Goal: Task Accomplishment & Management: Manage account settings

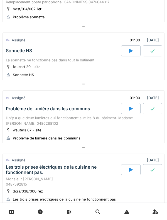
click at [16, 114] on div "Problème de lumière dans les communs" at bounding box center [63, 108] width 116 height 11
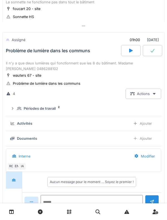
scroll to position [212, 0]
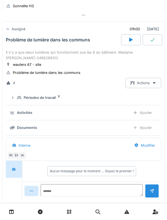
click at [20, 97] on div "Périodes de travail 2" at bounding box center [85, 97] width 137 height 5
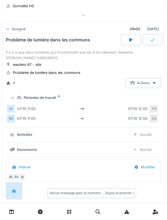
click at [18, 99] on icon at bounding box center [19, 98] width 4 height 4
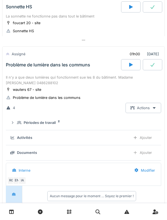
click at [14, 76] on div "Il n'y a que deux lumières qui fonctionnent sue les 8 du bâtiment. Madame [PERS…" at bounding box center [83, 80] width 155 height 11
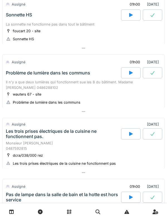
scroll to position [179, 0]
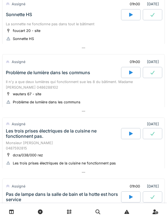
click at [20, 82] on div "Il n'y a que deux lumières qui fonctionnent sue les 8 du bâtiment. Madame [PERS…" at bounding box center [83, 84] width 155 height 11
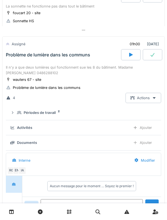
scroll to position [212, 0]
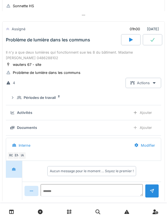
click at [18, 102] on summary "Périodes de travail 2" at bounding box center [83, 98] width 151 height 10
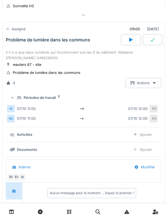
click at [18, 100] on icon at bounding box center [19, 97] width 4 height 3
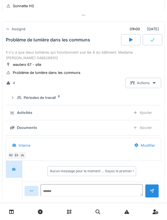
click at [149, 117] on div "Ajouter" at bounding box center [142, 113] width 28 height 10
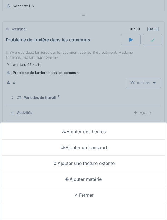
click at [101, 150] on div "Ajouter un transport" at bounding box center [83, 148] width 164 height 16
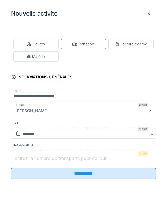
click at [85, 160] on label "Entrez le nombre de transports pour ce jour" at bounding box center [60, 158] width 94 height 7
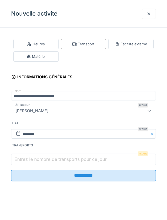
click at [85, 160] on input "Entrez le nombre de transports pour ce jour" at bounding box center [83, 160] width 145 height 12
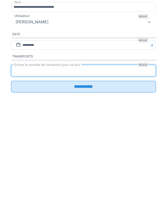
type input "*"
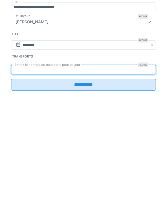
click at [122, 180] on input "**********" at bounding box center [83, 174] width 145 height 12
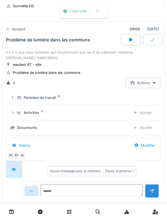
click at [18, 117] on div "Activités 1 Ajouter" at bounding box center [83, 113] width 146 height 10
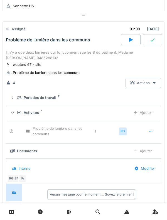
click at [18, 113] on icon at bounding box center [19, 113] width 4 height 4
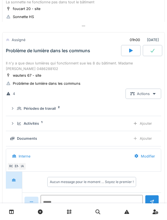
scroll to position [190, 0]
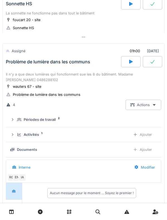
click at [16, 122] on div "Périodes de travail 2" at bounding box center [83, 119] width 146 height 5
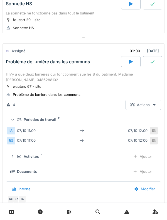
click at [16, 119] on div "Périodes de travail 2" at bounding box center [83, 119] width 146 height 5
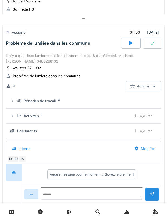
scroll to position [209, 0]
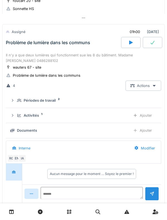
click at [16, 117] on div "Activités 1 Ajouter" at bounding box center [83, 115] width 146 height 10
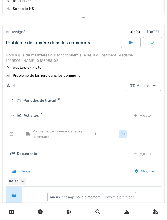
click at [16, 117] on div "Activités 1 Ajouter" at bounding box center [83, 115] width 146 height 10
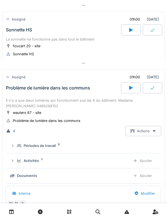
scroll to position [163, 0]
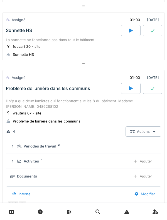
click at [17, 103] on div "Il n'y a que deux lumières qui fonctionnent sue les 8 du bâtiment. Madame [PERS…" at bounding box center [83, 103] width 155 height 11
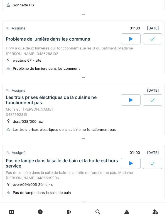
click at [17, 105] on div "Les trois prises électriques de la cuisine ne fonctionnent pas." at bounding box center [63, 100] width 114 height 11
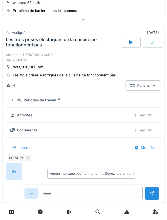
scroll to position [275, 0]
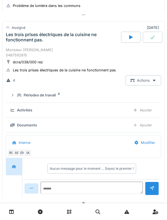
click at [13, 94] on div at bounding box center [12, 95] width 4 height 5
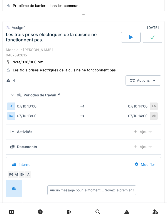
click at [18, 98] on div "Périodes de travail 2" at bounding box center [85, 95] width 137 height 5
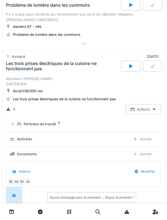
click at [15, 71] on div "Les trois prises électriques de la cuisine ne fonctionnent pas." at bounding box center [63, 66] width 114 height 11
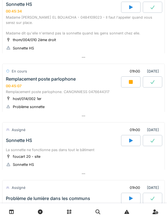
scroll to position [52, 0]
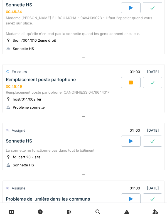
click at [25, 24] on div "Madame [PERSON_NAME] EL BOUAICHA - 0484109023 - Il faut l'appeler quand vous se…" at bounding box center [83, 25] width 155 height 21
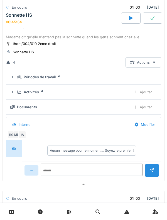
scroll to position [19, 0]
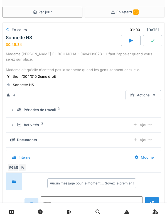
click at [28, 53] on div "Madame [PERSON_NAME] EL BOUAICHA - 0484109023 - Il faut l'appeler quand vous se…" at bounding box center [83, 61] width 155 height 21
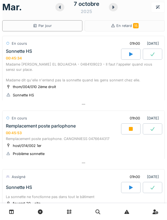
scroll to position [0, 0]
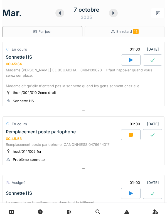
click at [16, 112] on div at bounding box center [83, 110] width 162 height 8
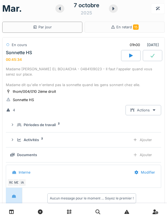
scroll to position [4, 0]
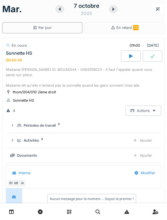
click at [22, 75] on div "Madame [PERSON_NAME] EL BOUAICHA - 0484109023 - Il faut l'appeler quand vous se…" at bounding box center [83, 77] width 155 height 21
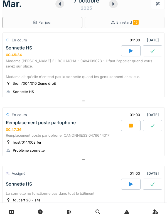
scroll to position [0, 0]
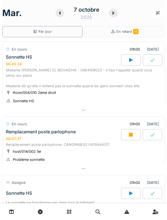
click at [18, 63] on div "00:45:34" at bounding box center [14, 64] width 16 height 4
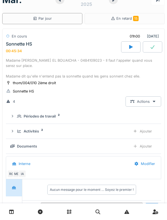
scroll to position [19, 0]
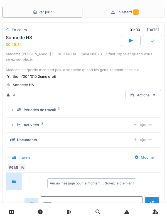
click at [18, 109] on icon at bounding box center [19, 110] width 4 height 4
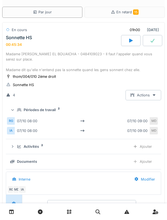
click at [19, 110] on icon at bounding box center [19, 109] width 4 height 3
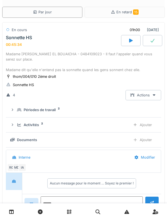
click at [26, 126] on div "Activités" at bounding box center [31, 124] width 15 height 5
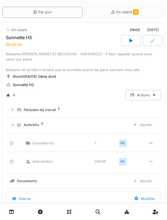
click at [138, 125] on div "Ajouter" at bounding box center [142, 125] width 28 height 10
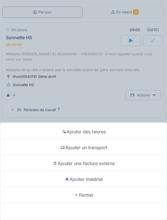
click at [137, 130] on div "Ajouter des heures" at bounding box center [83, 132] width 164 height 16
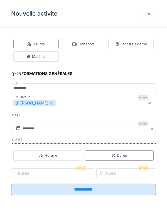
click at [49, 105] on icon at bounding box center [51, 103] width 5 height 4
click at [100, 105] on div "Utilisateurs" at bounding box center [74, 103] width 122 height 7
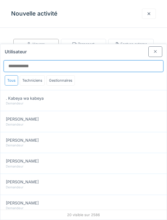
click at [140, 60] on input "Utilisateur" at bounding box center [84, 66] width 160 height 12
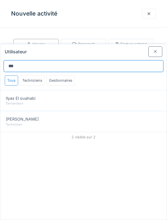
type input "***"
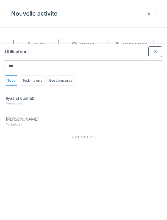
click at [18, 122] on div "Technicien" at bounding box center [83, 124] width 155 height 5
type input "*****"
click at [151, 46] on div at bounding box center [155, 51] width 14 height 10
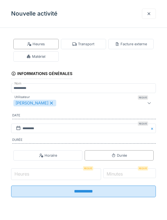
click at [64, 174] on input "Heures" at bounding box center [56, 175] width 90 height 12
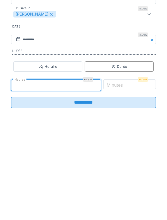
type input "*"
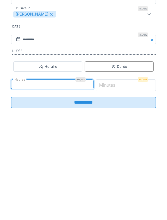
click at [145, 177] on input "*" at bounding box center [126, 175] width 60 height 12
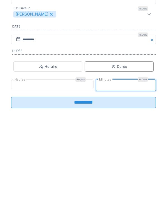
type input "**"
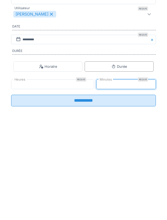
click at [127, 196] on input "**********" at bounding box center [83, 190] width 145 height 12
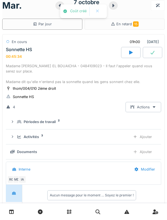
scroll to position [3, 0]
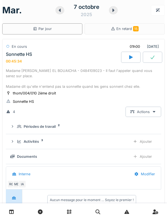
click at [27, 73] on div "Madame [PERSON_NAME] EL BOUAICHA - 0484109023 - Il faut l'appeler quand vous se…" at bounding box center [83, 78] width 155 height 21
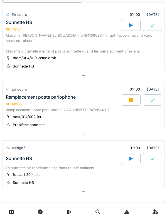
scroll to position [36, 0]
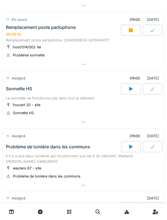
click at [18, 89] on div "Sonnette HS" at bounding box center [19, 88] width 26 height 5
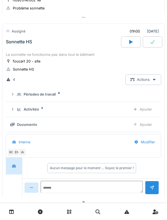
scroll to position [154, 0]
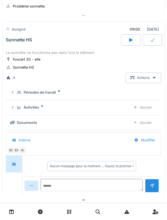
click at [17, 107] on div "Activités 2 Ajouter" at bounding box center [83, 107] width 146 height 10
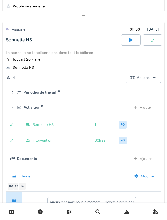
click at [17, 109] on div "Activités 2 Ajouter" at bounding box center [83, 107] width 146 height 10
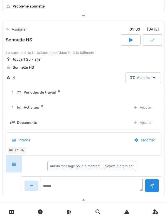
click at [16, 97] on summary "Périodes de travail 4" at bounding box center [83, 93] width 151 height 10
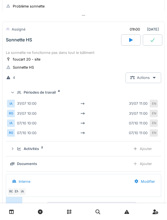
click at [16, 94] on div "Périodes de travail 4" at bounding box center [83, 92] width 146 height 5
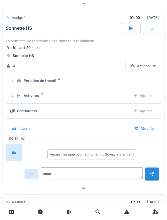
scroll to position [166, 0]
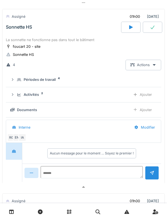
click at [19, 99] on div "Activités 2 Ajouter" at bounding box center [83, 95] width 146 height 10
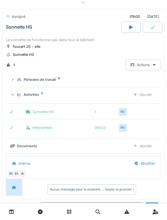
click at [19, 97] on div "Activités 2" at bounding box center [71, 94] width 109 height 5
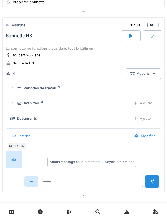
scroll to position [150, 0]
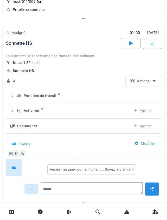
click at [76, 64] on div "foucart 20 - site Sonnette HS" at bounding box center [83, 67] width 155 height 14
click at [58, 49] on div "Sonnette HS" at bounding box center [63, 43] width 116 height 11
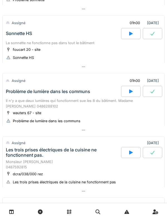
scroll to position [166, 0]
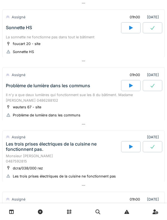
click at [19, 86] on div "Problème de lumière dans les communs" at bounding box center [48, 85] width 84 height 5
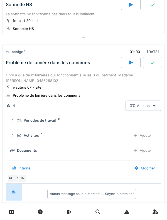
scroll to position [212, 0]
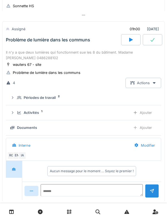
click at [19, 102] on summary "Périodes de travail 2" at bounding box center [83, 98] width 151 height 10
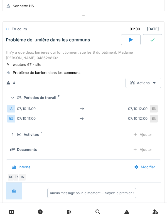
click at [19, 98] on icon at bounding box center [19, 98] width 4 height 4
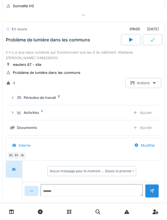
click at [19, 114] on icon at bounding box center [19, 113] width 4 height 4
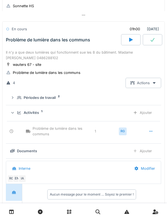
click at [18, 110] on div "Activités 1 Ajouter" at bounding box center [83, 113] width 146 height 10
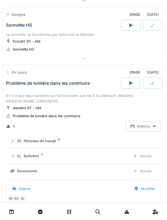
scroll to position [168, 0]
click at [19, 87] on div "Problème de lumière dans les communs" at bounding box center [63, 83] width 116 height 11
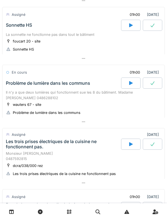
click at [16, 86] on div "Problème de lumière dans les communs" at bounding box center [48, 83] width 84 height 5
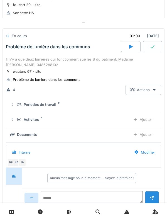
scroll to position [203, 0]
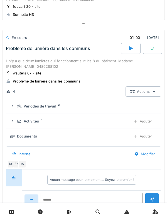
click at [135, 46] on div at bounding box center [130, 48] width 19 height 11
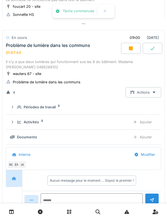
scroll to position [212, 0]
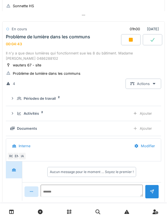
click at [26, 52] on div "Il n'y a que deux lumières qui fonctionnent sue les 8 du bâtiment. Madame [PERS…" at bounding box center [83, 56] width 155 height 11
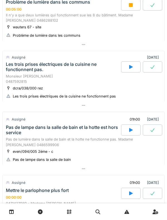
scroll to position [246, 0]
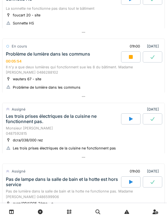
click at [134, 60] on div at bounding box center [130, 56] width 19 height 11
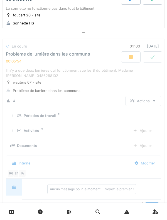
scroll to position [212, 0]
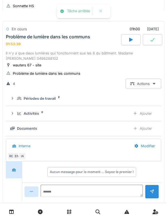
click at [92, 42] on div "Problème de lumière dans les communs 01:53:39" at bounding box center [63, 40] width 116 height 12
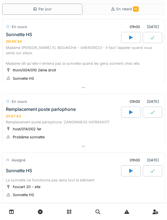
scroll to position [0, 0]
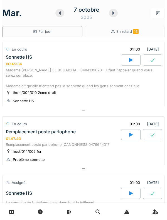
click at [113, 14] on icon at bounding box center [113, 13] width 6 height 4
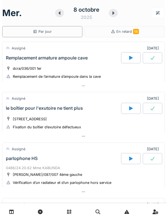
click at [113, 13] on icon at bounding box center [113, 12] width 2 height 3
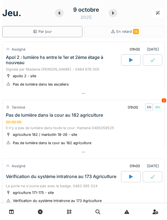
click at [9, 72] on div "Signalé par Madame [PERSON_NAME] - 0484 676 005" at bounding box center [83, 69] width 155 height 5
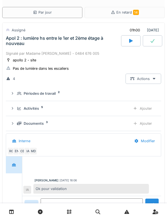
scroll to position [19, 0]
click at [10, 98] on summary "Périodes de travail 2" at bounding box center [83, 93] width 151 height 10
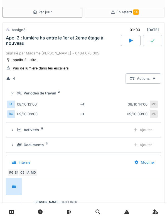
click at [14, 95] on icon at bounding box center [13, 93] width 4 height 4
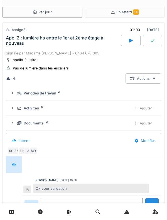
click at [18, 45] on div "Apol 2 : lumière hs entre le 1er et 2ème étage à nouveau" at bounding box center [63, 40] width 114 height 11
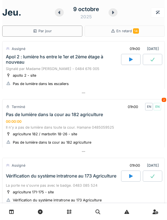
scroll to position [0, 0]
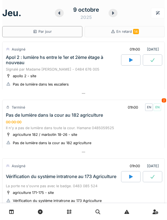
click at [18, 65] on div "Apol 2 : lumière hs entre le 1er et 2ème étage à nouveau" at bounding box center [63, 60] width 114 height 11
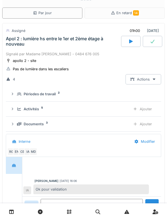
scroll to position [19, 0]
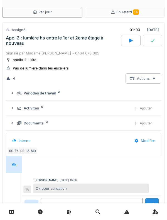
click at [18, 110] on div "Activités 5 Ajouter" at bounding box center [83, 108] width 146 height 10
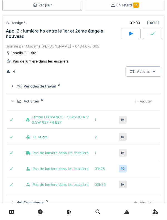
scroll to position [32, 0]
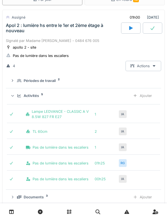
click at [18, 97] on icon at bounding box center [20, 95] width 4 height 3
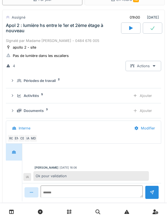
click at [17, 113] on icon at bounding box center [19, 111] width 4 height 4
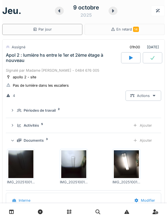
scroll to position [0, 0]
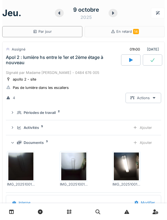
click at [16, 59] on div "Apol 2 : lumière hs entre le 1er et 2ème étage à nouveau" at bounding box center [63, 60] width 114 height 11
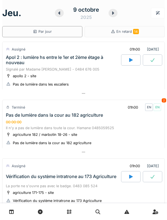
click at [16, 61] on div "Apol 2 : lumière hs entre le 1er et 2ème étage à nouveau" at bounding box center [63, 60] width 114 height 11
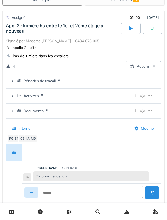
click at [18, 101] on div "Activités 5 Ajouter" at bounding box center [83, 96] width 146 height 10
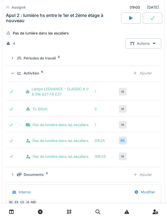
click at [16, 78] on div "Activités 5 Ajouter" at bounding box center [83, 73] width 146 height 10
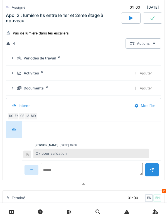
click at [17, 61] on div "Périodes de travail 2" at bounding box center [83, 58] width 146 height 5
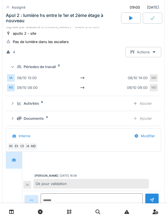
scroll to position [45, 0]
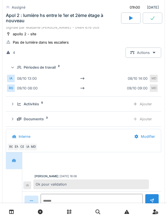
click at [13, 68] on summary "Périodes de travail 2" at bounding box center [83, 67] width 151 height 10
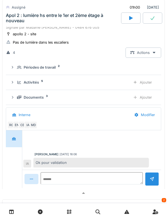
click at [23, 19] on div "Apol 2 : lumière hs entre le 1er et 2ème étage à nouveau" at bounding box center [63, 18] width 114 height 11
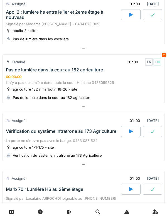
scroll to position [0, 0]
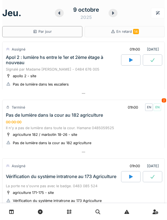
click at [61, 15] on icon at bounding box center [59, 13] width 6 height 4
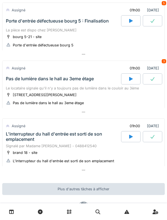
scroll to position [282, 0]
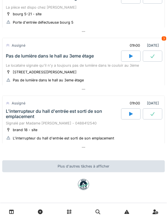
click at [25, 104] on div "Assigné" at bounding box center [19, 103] width 14 height 5
click at [18, 112] on div "L'interrupteur du hall d'entrée est sorti de son emplacement" at bounding box center [63, 114] width 114 height 11
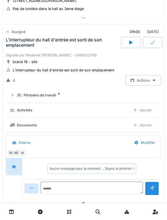
scroll to position [355, 0]
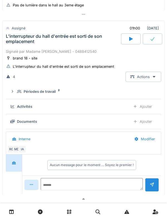
click at [20, 92] on icon at bounding box center [19, 91] width 4 height 3
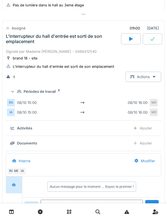
click at [19, 88] on summary "Périodes de travail 2" at bounding box center [83, 91] width 151 height 10
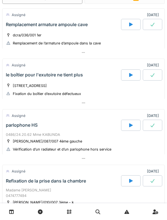
scroll to position [0, 0]
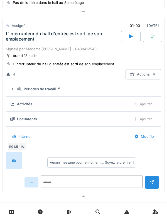
click at [21, 40] on div "L'interrupteur du hall d'entrée est sorti de son emplacement" at bounding box center [63, 36] width 114 height 11
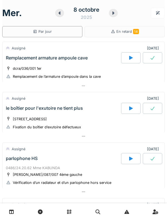
click at [17, 58] on div "Remplacement armature ampoule cave" at bounding box center [47, 57] width 82 height 5
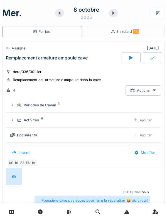
scroll to position [19, 0]
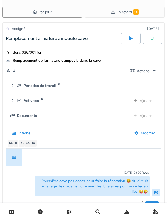
click at [20, 87] on icon at bounding box center [19, 86] width 4 height 4
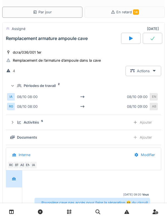
click at [17, 85] on div "Périodes de travail 2" at bounding box center [83, 85] width 146 height 5
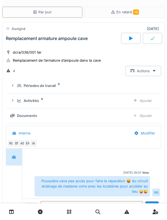
click at [18, 36] on div "Remplacement armature ampoule cave" at bounding box center [47, 38] width 82 height 5
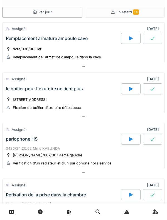
click at [17, 88] on div "le boîtier pour l'exutoire ne tient plus" at bounding box center [44, 88] width 77 height 5
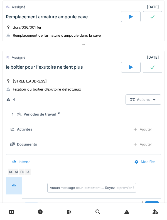
scroll to position [70, 0]
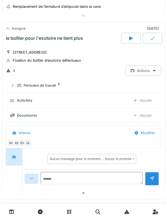
click at [19, 83] on summary "Périodes de travail 2" at bounding box center [83, 85] width 151 height 10
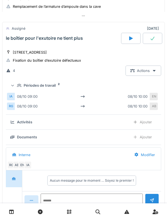
click at [17, 89] on summary "Périodes de travail 2" at bounding box center [83, 85] width 151 height 10
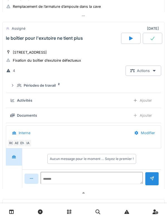
click at [18, 40] on div "le boîtier pour l'exutoire ne tient plus" at bounding box center [44, 38] width 77 height 5
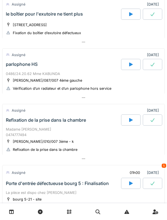
click at [18, 69] on div "parlophone HS" at bounding box center [63, 64] width 116 height 11
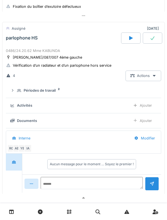
scroll to position [121, 0]
click at [18, 88] on summary "Périodes de travail 2" at bounding box center [83, 90] width 151 height 10
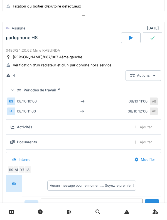
click at [16, 89] on div "Périodes de travail 2" at bounding box center [83, 90] width 146 height 5
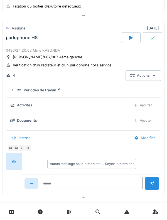
click at [14, 36] on div "parlophone HS" at bounding box center [22, 37] width 32 height 5
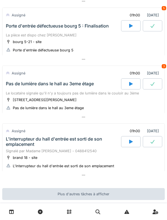
scroll to position [282, 0]
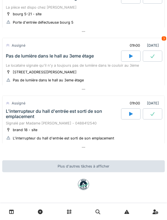
click at [25, 127] on div "brand 18 - site" at bounding box center [25, 129] width 24 height 5
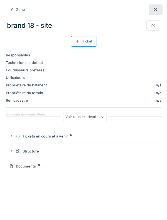
click at [54, 136] on div "Tickets en cours et à venir 5" at bounding box center [86, 136] width 140 height 5
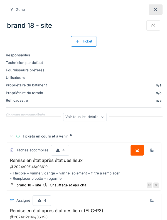
click at [160, 12] on div at bounding box center [156, 9] width 14 height 10
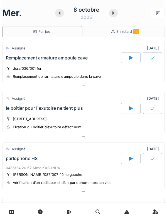
click at [63, 16] on div "8 octobre 2025" at bounding box center [86, 12] width 63 height 17
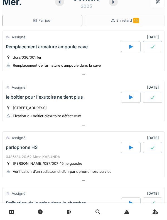
scroll to position [15, 0]
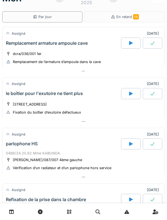
click at [18, 46] on div "Remplacement armature ampoule cave" at bounding box center [63, 43] width 116 height 11
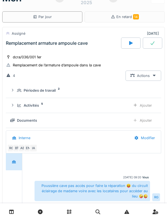
scroll to position [19, 0]
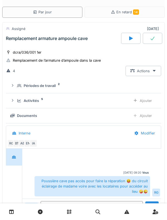
click at [16, 85] on div "Périodes de travail 2" at bounding box center [83, 85] width 146 height 5
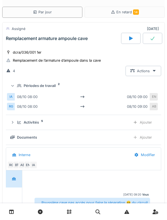
click at [14, 85] on icon at bounding box center [13, 85] width 4 height 4
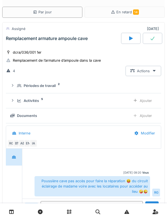
click at [66, 43] on div "Remplacement armature ampoule cave" at bounding box center [63, 38] width 116 height 11
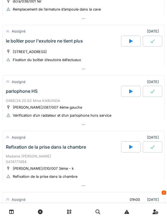
click at [80, 42] on div "le boîtier pour l'exutoire ne tient plus" at bounding box center [44, 40] width 77 height 5
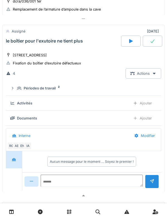
scroll to position [70, 0]
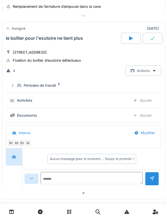
click at [16, 86] on div "Périodes de travail 2" at bounding box center [83, 85] width 146 height 5
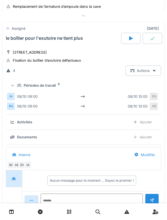
click at [16, 87] on div "Périodes de travail 2" at bounding box center [83, 85] width 146 height 5
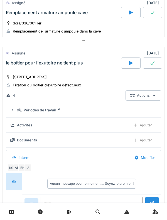
click at [17, 60] on div "le boîtier pour l'exutoire ne tient plus" at bounding box center [63, 63] width 116 height 11
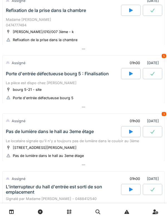
scroll to position [206, 0]
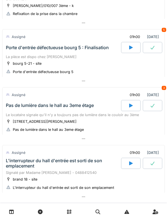
click at [16, 104] on div "Pas de lumière dans le hall au 3eme étage" at bounding box center [50, 105] width 88 height 5
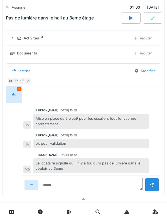
scroll to position [366, 0]
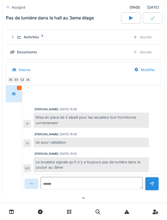
click at [14, 98] on div at bounding box center [14, 94] width 14 height 10
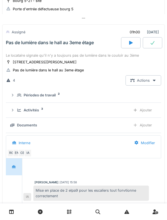
scroll to position [292, 0]
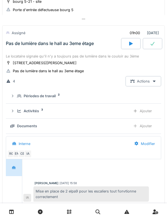
click at [50, 97] on div "Périodes de travail" at bounding box center [40, 95] width 32 height 5
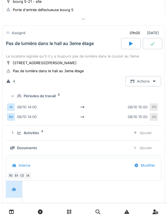
click at [57, 99] on div "Périodes de travail 2" at bounding box center [85, 95] width 137 height 5
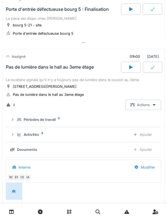
scroll to position [268, 0]
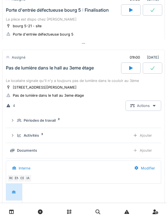
click at [77, 72] on div "Pas de lumière dans le hall au 3eme étage" at bounding box center [63, 68] width 116 height 11
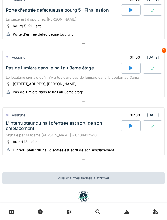
click at [23, 73] on div "Pas de lumière dans le hall au 3eme étage" at bounding box center [63, 68] width 116 height 11
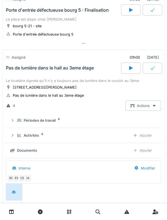
scroll to position [296, 0]
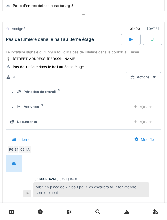
click at [20, 94] on icon at bounding box center [19, 92] width 4 height 4
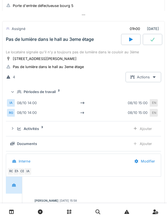
click at [21, 93] on icon at bounding box center [19, 92] width 4 height 4
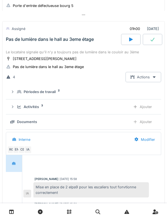
click at [19, 112] on div "Activités 3 Ajouter" at bounding box center [83, 107] width 146 height 10
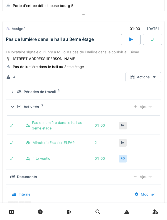
click at [18, 106] on div "Activités 3" at bounding box center [71, 106] width 109 height 5
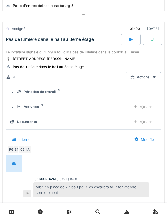
click at [22, 112] on div "Activités 3 Ajouter" at bounding box center [83, 107] width 146 height 10
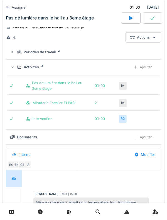
scroll to position [337, 0]
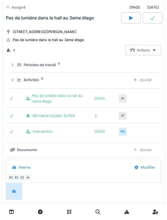
click at [20, 73] on details "Périodes de travail 2" at bounding box center [83, 65] width 155 height 15
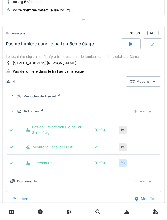
scroll to position [291, 0]
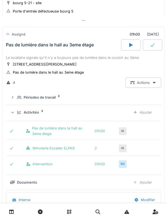
click at [19, 110] on div "Activités 3 Ajouter" at bounding box center [83, 112] width 146 height 10
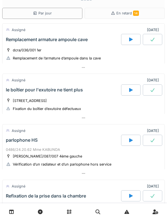
scroll to position [0, 0]
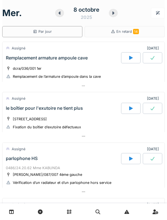
click at [55, 15] on div "8 octobre 2025" at bounding box center [86, 12] width 63 height 17
click at [62, 15] on div at bounding box center [59, 13] width 9 height 8
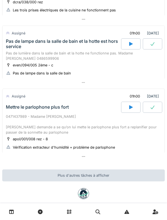
scroll to position [342, 0]
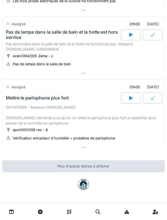
click at [126, 98] on div at bounding box center [130, 98] width 19 height 11
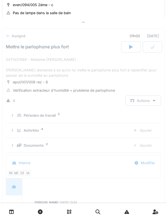
scroll to position [399, 0]
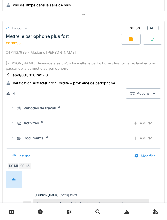
click at [19, 44] on div "00:10:55" at bounding box center [13, 43] width 15 height 4
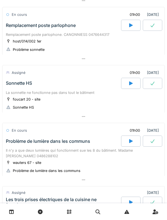
scroll to position [0, 0]
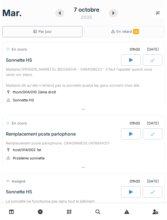
click at [111, 15] on icon at bounding box center [113, 13] width 6 height 4
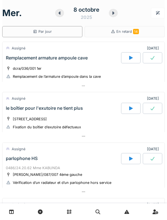
click at [61, 15] on icon at bounding box center [60, 13] width 6 height 4
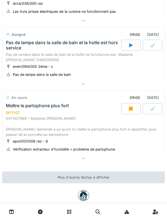
scroll to position [342, 0]
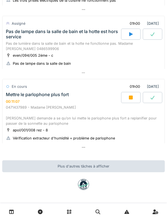
click at [18, 93] on div "Mettre le parlophone plus fort" at bounding box center [37, 94] width 63 height 5
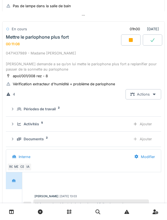
scroll to position [399, 0]
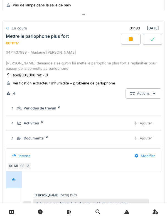
click at [133, 41] on div at bounding box center [130, 39] width 19 height 11
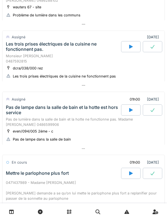
scroll to position [268, 0]
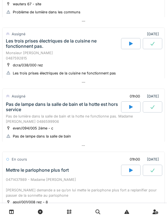
click at [22, 111] on div "Pas de lampe dans la salle de bain et la hotte est hors service" at bounding box center [63, 107] width 114 height 11
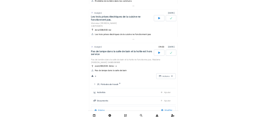
scroll to position [335, 0]
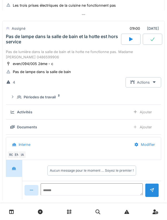
click at [22, 97] on div "Périodes de travail 2" at bounding box center [85, 97] width 137 height 5
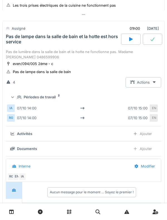
click at [19, 95] on summary "Périodes de travail 2" at bounding box center [83, 97] width 151 height 10
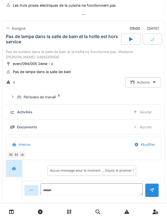
click at [19, 98] on icon at bounding box center [19, 96] width 4 height 3
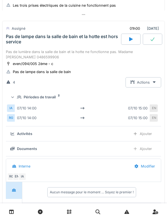
click at [21, 98] on icon at bounding box center [19, 97] width 4 height 4
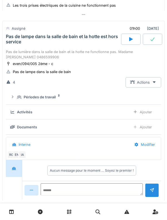
click at [28, 62] on div "even/094/005 2ème - c" at bounding box center [30, 64] width 48 height 6
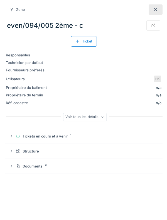
click at [159, 7] on div at bounding box center [156, 9] width 14 height 10
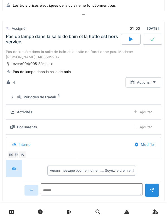
click at [19, 44] on div "Pas de lampe dans la salle de bain et la hotte est hors service" at bounding box center [63, 39] width 114 height 11
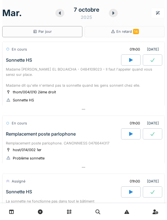
click at [112, 15] on icon at bounding box center [113, 13] width 6 height 4
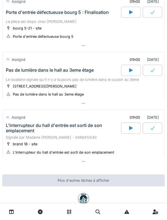
scroll to position [267, 0]
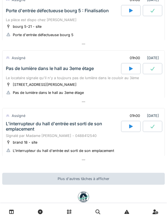
click at [16, 71] on div "Pas de lumière dans le hall au 3eme étage" at bounding box center [50, 68] width 88 height 5
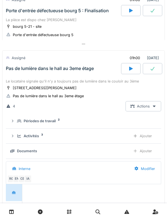
scroll to position [296, 0]
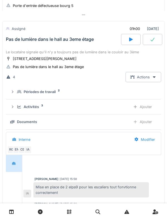
click at [19, 91] on div "Périodes de travail 2" at bounding box center [85, 91] width 137 height 5
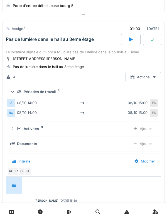
click at [16, 92] on div "Périodes de travail 2" at bounding box center [83, 91] width 146 height 5
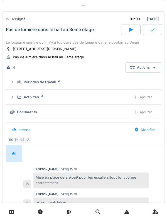
scroll to position [311, 0]
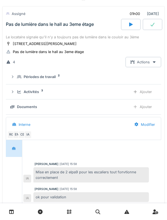
click at [19, 93] on icon at bounding box center [20, 91] width 4 height 3
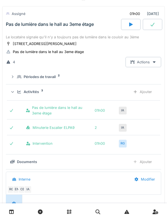
click at [19, 96] on div "Activités 3 Ajouter" at bounding box center [83, 92] width 146 height 10
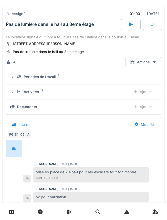
click at [23, 82] on summary "Périodes de travail 2" at bounding box center [83, 77] width 151 height 10
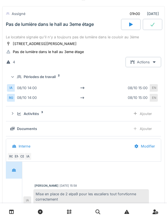
click at [19, 76] on div "Périodes de travail 2" at bounding box center [85, 76] width 137 height 5
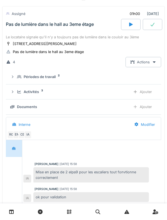
click at [128, 21] on div at bounding box center [130, 24] width 19 height 11
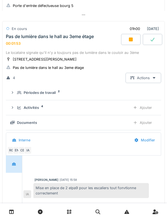
scroll to position [296, 0]
click at [152, 125] on div "Ajouter" at bounding box center [142, 123] width 28 height 10
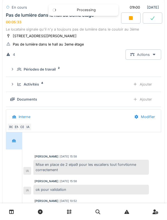
scroll to position [321, 0]
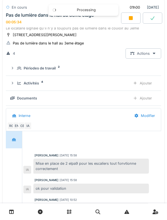
click at [42, 76] on details "Périodes de travail 2" at bounding box center [83, 68] width 155 height 15
click at [149, 102] on div "Ajouter" at bounding box center [142, 98] width 28 height 10
click at [20, 23] on div "Pas de lumière dans le hall au 3eme étage 00:15:12" at bounding box center [63, 19] width 116 height 12
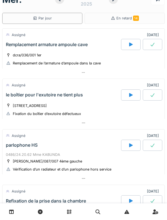
scroll to position [0, 0]
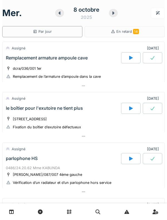
click at [60, 14] on icon at bounding box center [59, 12] width 2 height 3
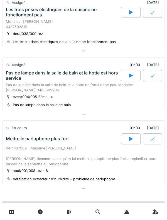
scroll to position [300, 0]
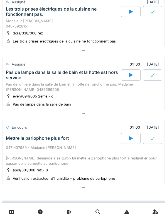
click at [16, 80] on div "Pas de lampe dans la salle de bain et la hotte est hors service" at bounding box center [63, 75] width 114 height 11
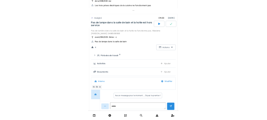
scroll to position [335, 0]
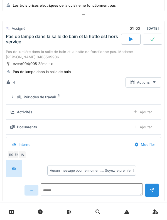
click at [19, 107] on details "Activités Ajouter" at bounding box center [83, 112] width 155 height 15
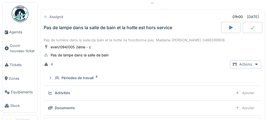
scroll to position [343, 0]
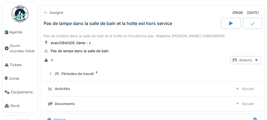
click at [64, 29] on div "Pas de lampe dans la salle de bain et la hotte est hors service" at bounding box center [132, 23] width 179 height 11
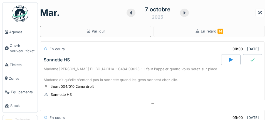
scroll to position [0, 0]
click at [134, 16] on div at bounding box center [131, 13] width 9 height 8
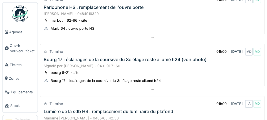
click at [138, 62] on div "Bourg 17 : éclairages de la coursive du 3e étage reste allumé h24 (voir photo)" at bounding box center [125, 59] width 163 height 5
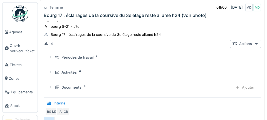
scroll to position [152, 0]
click at [76, 75] on div "Activités" at bounding box center [68, 72] width 15 height 5
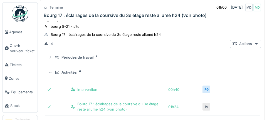
click at [76, 75] on div "Activités" at bounding box center [68, 72] width 15 height 5
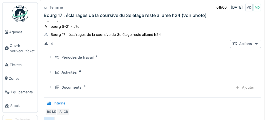
click at [91, 60] on div "Périodes de travail" at bounding box center [77, 57] width 32 height 5
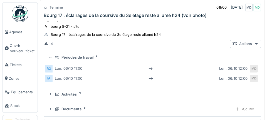
click at [85, 69] on div "RG [DATE] 11:00 [DATE] 12:00 MD IA [DATE] 11:00 [DATE] 12:00 MD" at bounding box center [152, 74] width 215 height 22
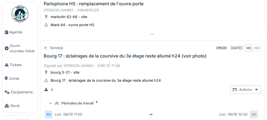
click at [98, 59] on div "Bourg 17 : éclairages de la coursive du 3e étage reste allumé h24 (voir photo)" at bounding box center [125, 55] width 163 height 5
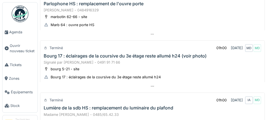
click at [115, 65] on div "Signalé par [PERSON_NAME] - 0491 91 71 66" at bounding box center [152, 62] width 217 height 5
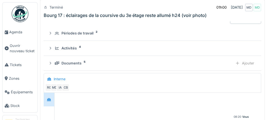
scroll to position [188, 0]
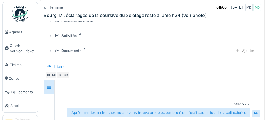
click at [77, 56] on summary "Documents 5 Ajouter" at bounding box center [152, 51] width 213 height 10
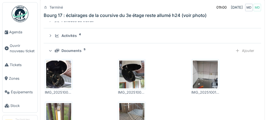
click at [80, 66] on div "IMG_20251006_152453_659.jpg IMG_20251006_152449_660.jpg IMG_20251001_102154_218…" at bounding box center [152, 98] width 215 height 83
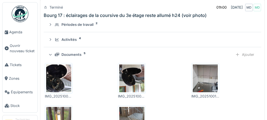
scroll to position [168, 0]
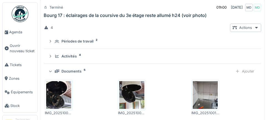
click at [76, 76] on summary "Documents 5 Ajouter" at bounding box center [152, 71] width 213 height 10
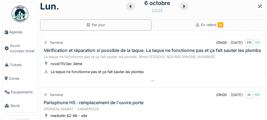
scroll to position [0, 0]
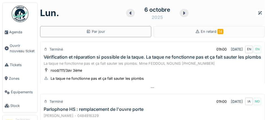
click at [167, 20] on div "6 octobre 2025" at bounding box center [157, 12] width 63 height 17
click at [167, 17] on div "6 octobre 2025" at bounding box center [157, 12] width 63 height 17
click at [167, 16] on div at bounding box center [184, 13] width 9 height 8
click at [167, 17] on div at bounding box center [184, 13] width 9 height 8
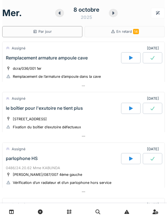
click at [114, 12] on icon at bounding box center [113, 13] width 6 height 4
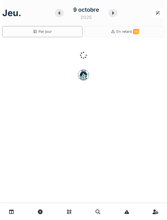
click at [113, 13] on icon at bounding box center [113, 12] width 2 height 3
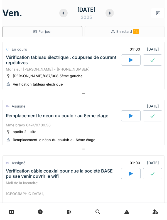
click at [3, 153] on div at bounding box center [83, 149] width 162 height 8
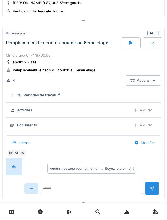
scroll to position [71, 0]
